Goal: Navigation & Orientation: Find specific page/section

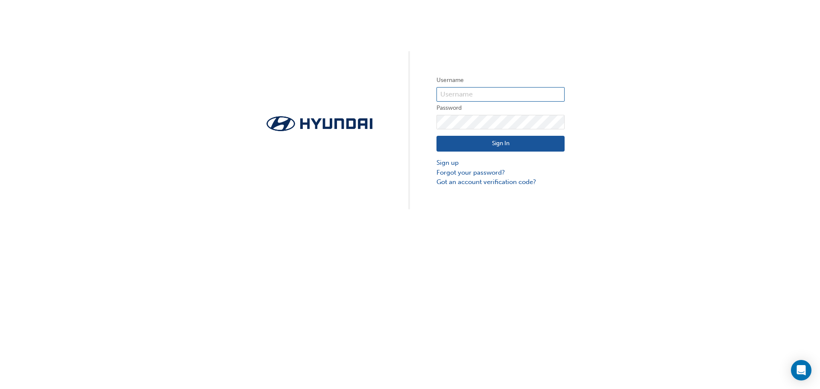
click at [481, 93] on input "text" at bounding box center [500, 94] width 128 height 15
type input "[PERSON_NAME][EMAIL_ADDRESS][DOMAIN_NAME]"
click at [491, 144] on button "Sign In" at bounding box center [500, 144] width 128 height 16
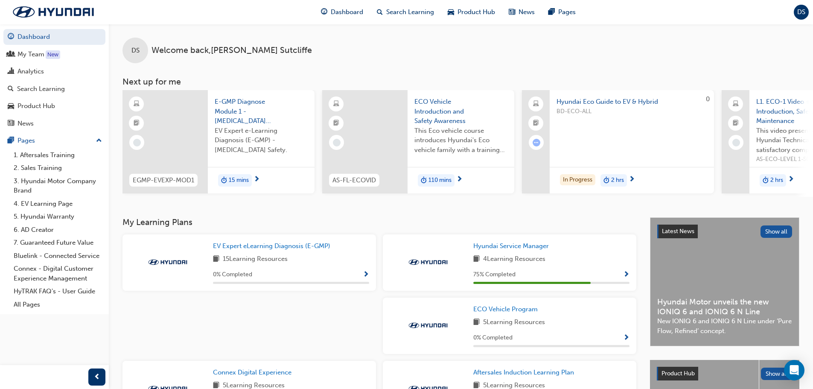
click at [485, 83] on h3 "Next up for me" at bounding box center [461, 82] width 705 height 10
click at [22, 55] on div "My Team" at bounding box center [31, 55] width 27 height 10
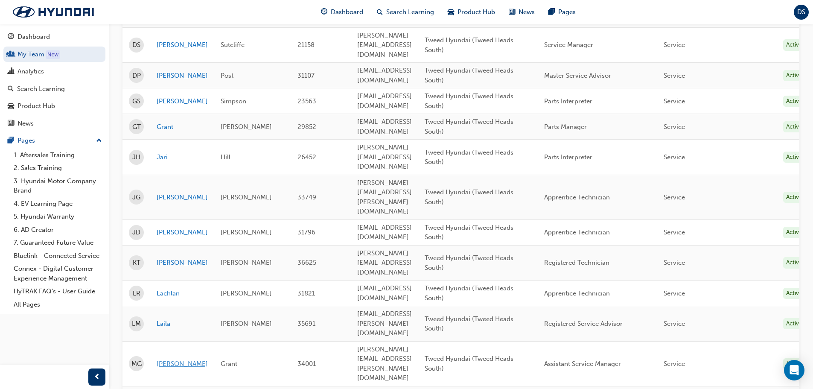
scroll to position [256, 0]
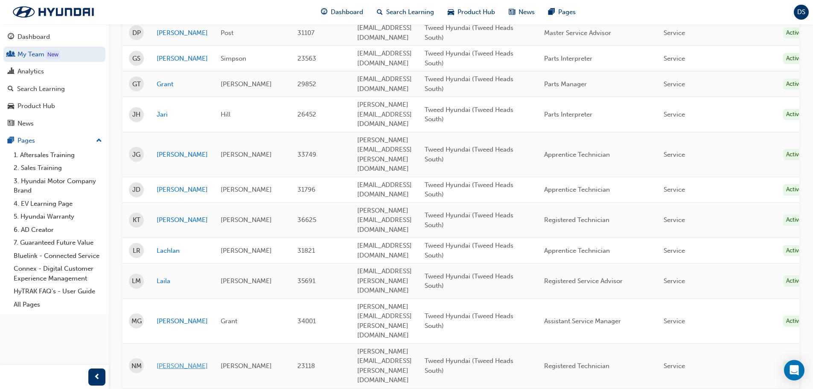
click at [167, 361] on link "[PERSON_NAME]" at bounding box center [182, 366] width 51 height 10
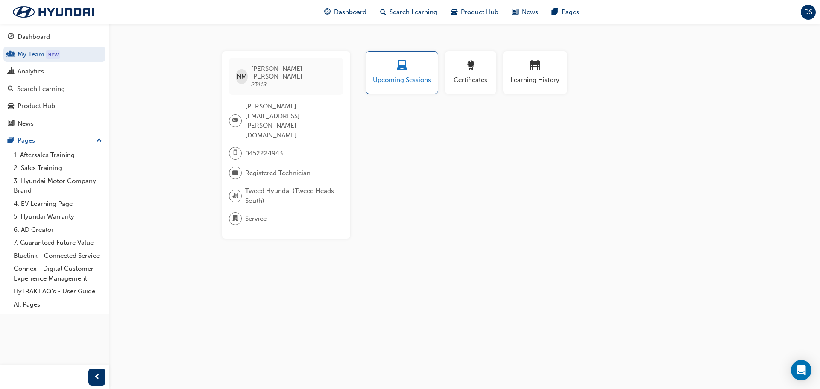
click at [407, 78] on span "Upcoming Sessions" at bounding box center [401, 80] width 59 height 10
click at [400, 67] on span "laptop-icon" at bounding box center [402, 67] width 10 height 12
click at [401, 68] on span "laptop-icon" at bounding box center [402, 67] width 10 height 12
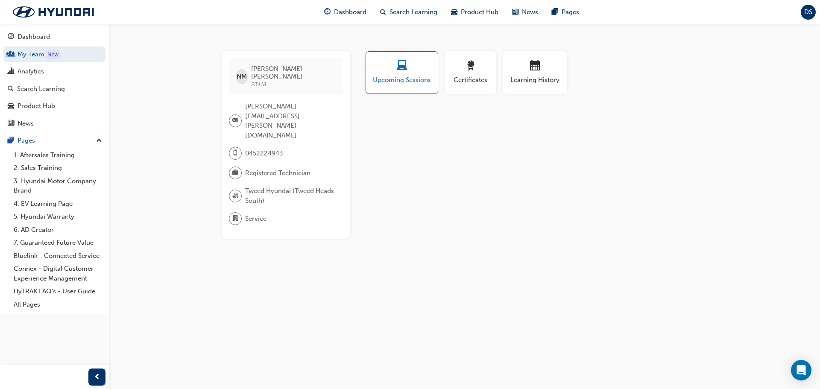
click at [402, 68] on span "laptop-icon" at bounding box center [402, 67] width 10 height 12
click at [473, 69] on span "award-icon" at bounding box center [470, 67] width 10 height 12
click at [404, 66] on span "laptop-icon" at bounding box center [402, 67] width 10 height 12
click at [485, 32] on div "NM [PERSON_NAME] 23118 [PERSON_NAME][EMAIL_ADDRESS][PERSON_NAME][DOMAIN_NAME] 0…" at bounding box center [410, 194] width 820 height 389
click at [444, 158] on div "Profile Upcoming Sessions Certificates Learning History NM [PERSON_NAME] 23118 …" at bounding box center [535, 144] width 343 height 187
